Goal: Task Accomplishment & Management: Use online tool/utility

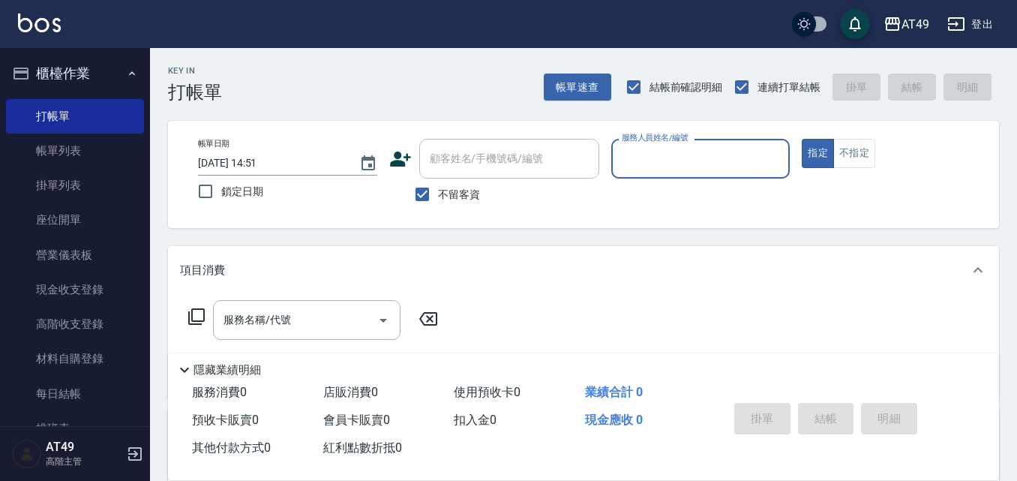
scroll to position [225, 0]
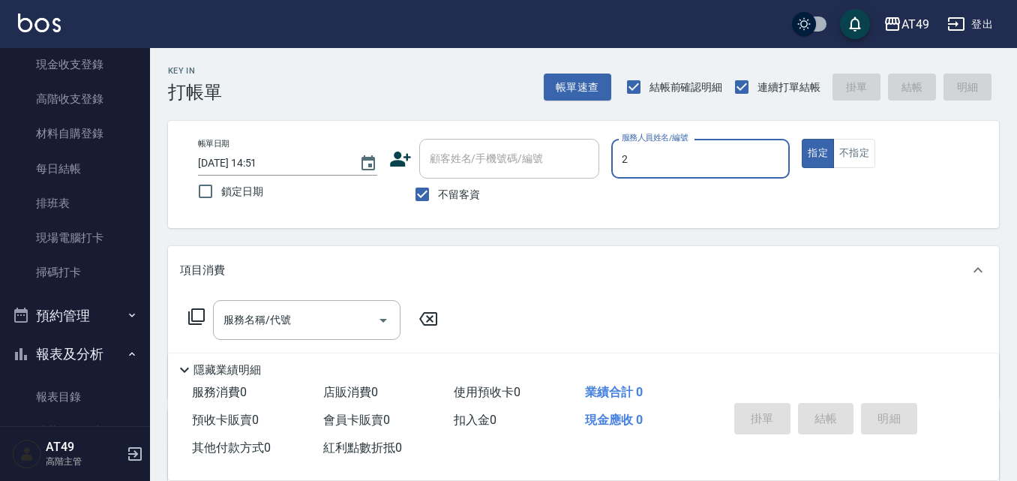
type input "2"
type button "true"
type input "Bobo-2"
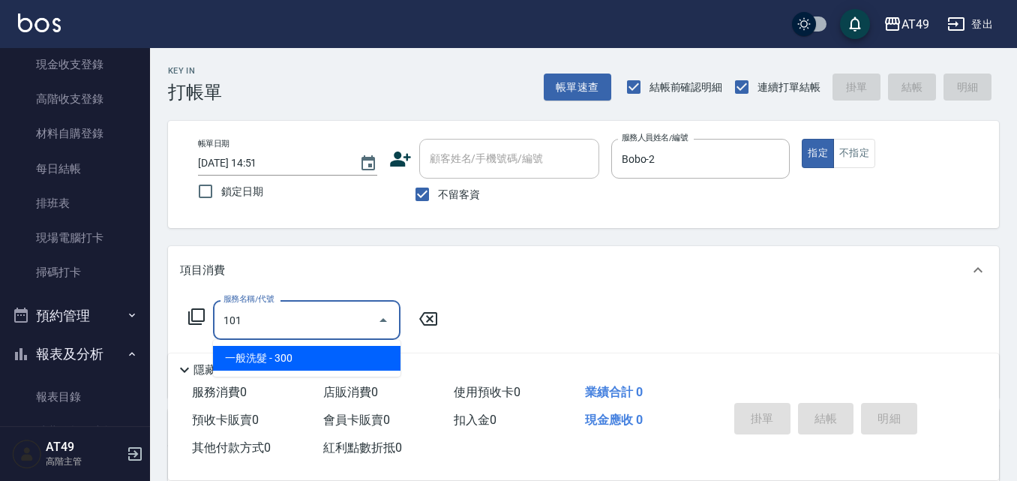
type input "一般洗髮(101)"
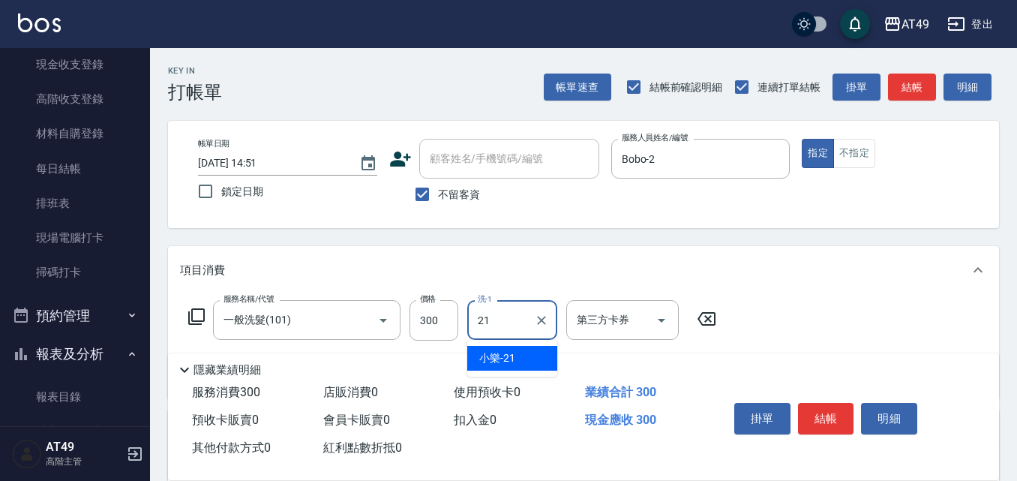
type input "小樂-21"
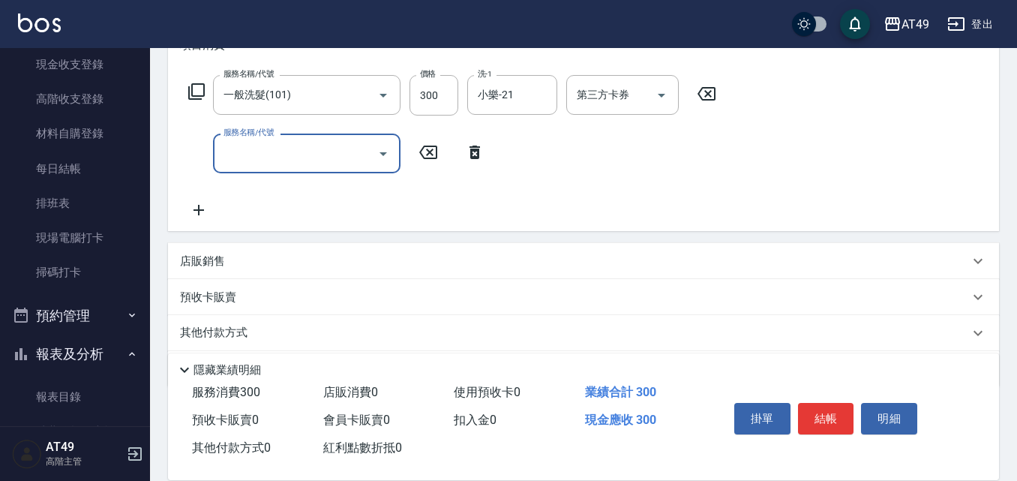
click at [343, 149] on input "服務名稱/代號" at bounding box center [296, 153] width 152 height 26
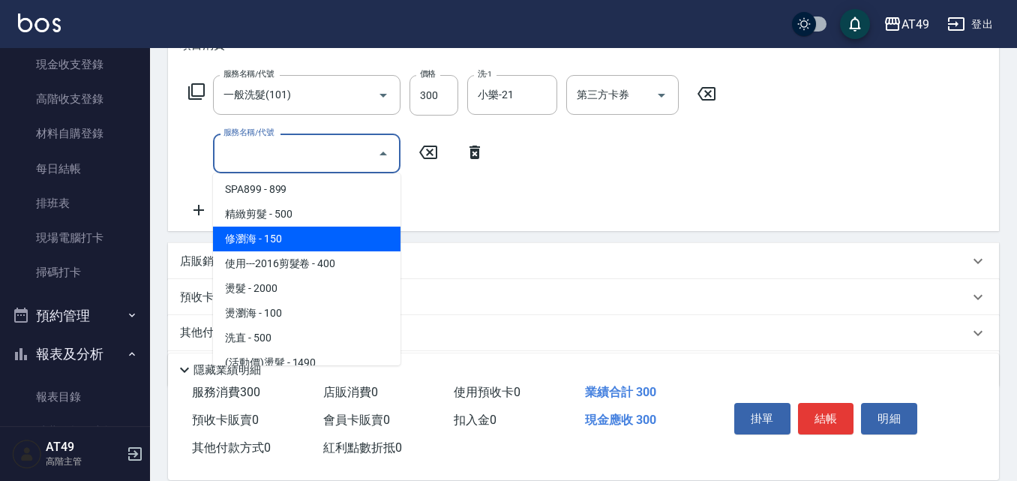
click at [265, 245] on span "修瀏海 - 150" at bounding box center [307, 239] width 188 height 25
type input "修瀏海(202)"
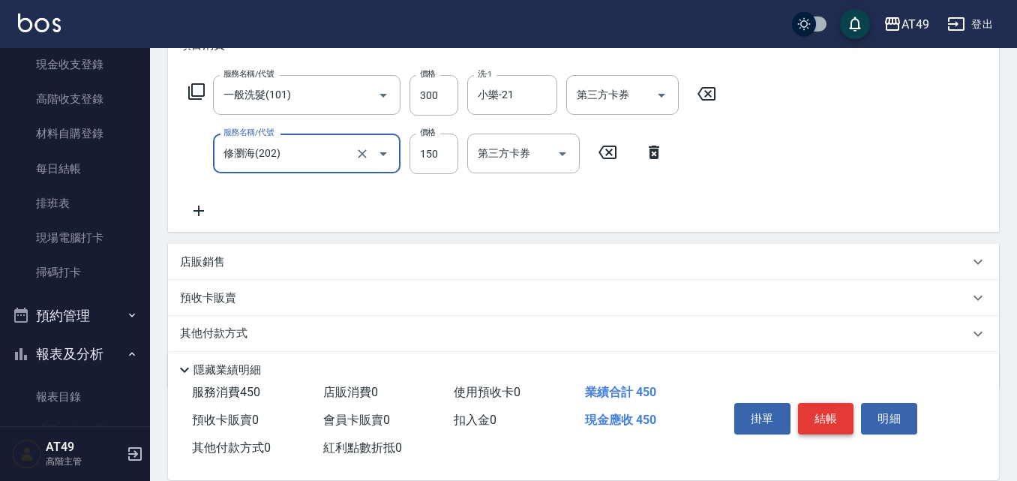
click at [813, 407] on button "結帳" at bounding box center [826, 419] width 56 height 32
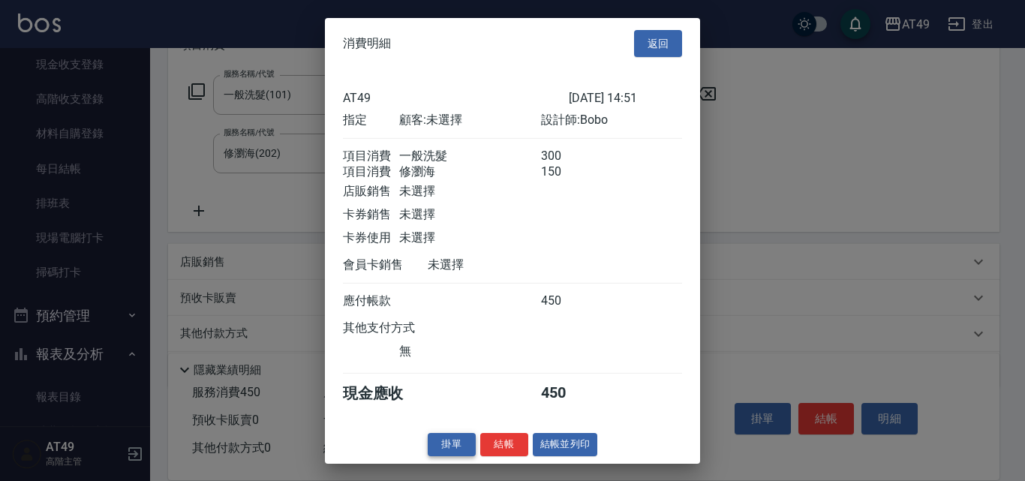
click at [474, 452] on button "掛單" at bounding box center [452, 444] width 48 height 23
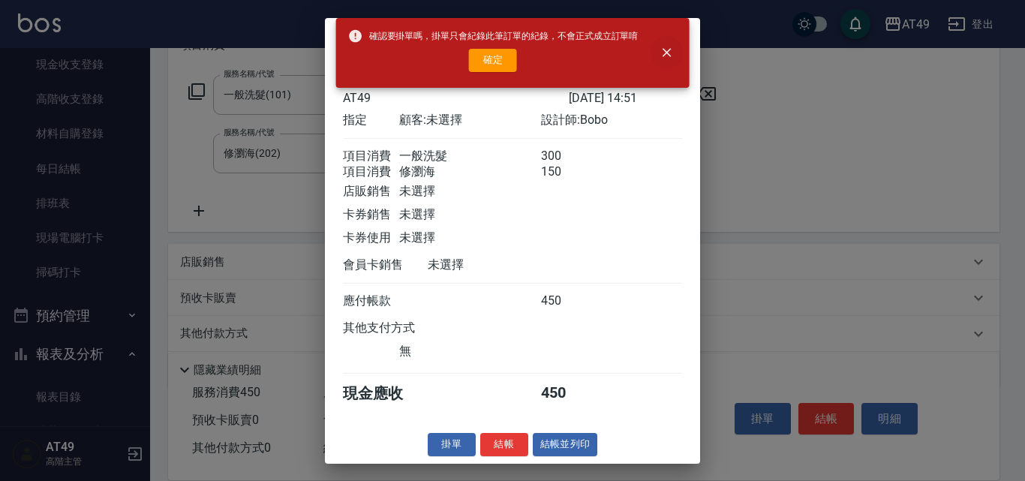
click at [672, 54] on icon "close" at bounding box center [666, 52] width 15 height 15
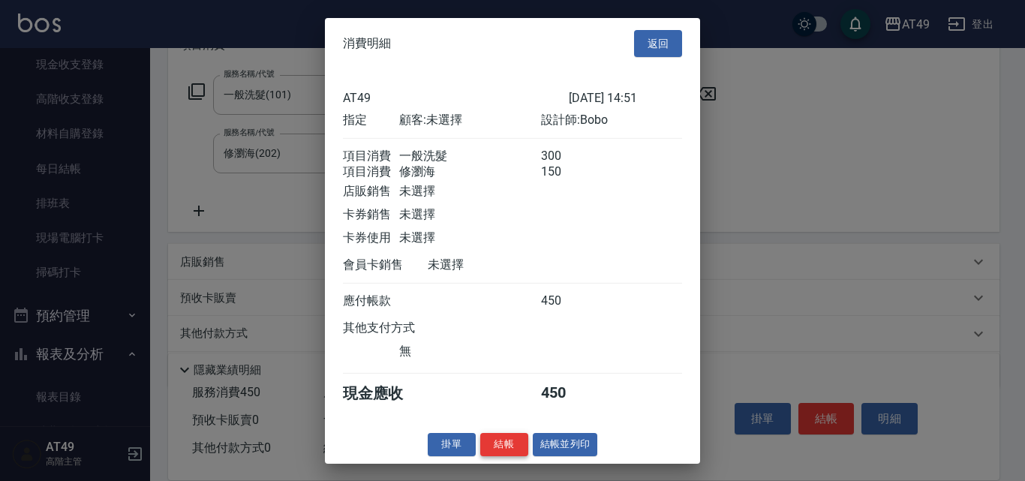
click at [510, 456] on button "結帳" at bounding box center [504, 444] width 48 height 23
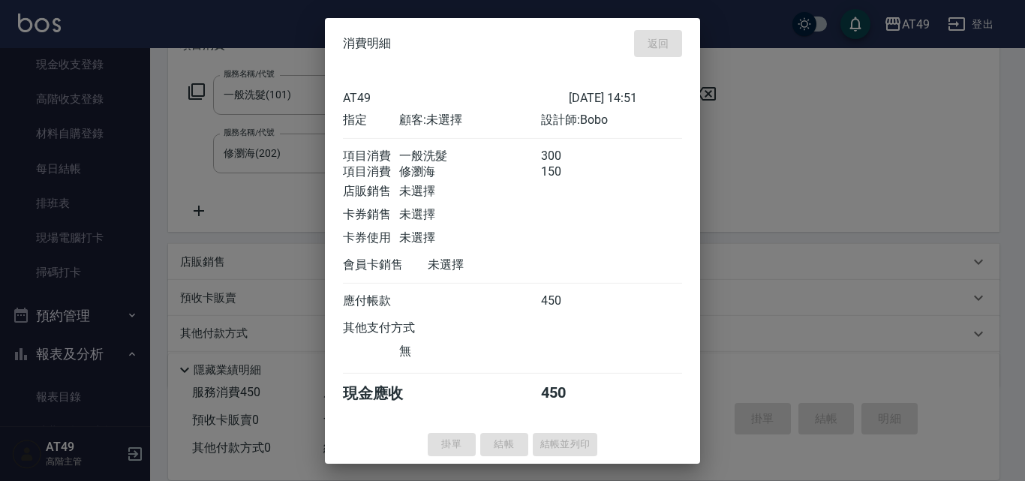
type input "[DATE] 18:41"
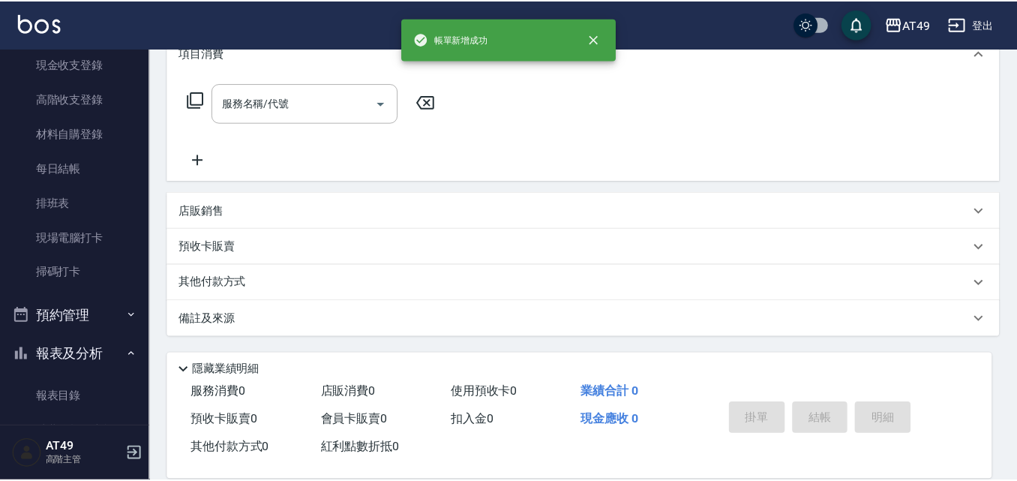
scroll to position [0, 0]
